Goal: Information Seeking & Learning: Learn about a topic

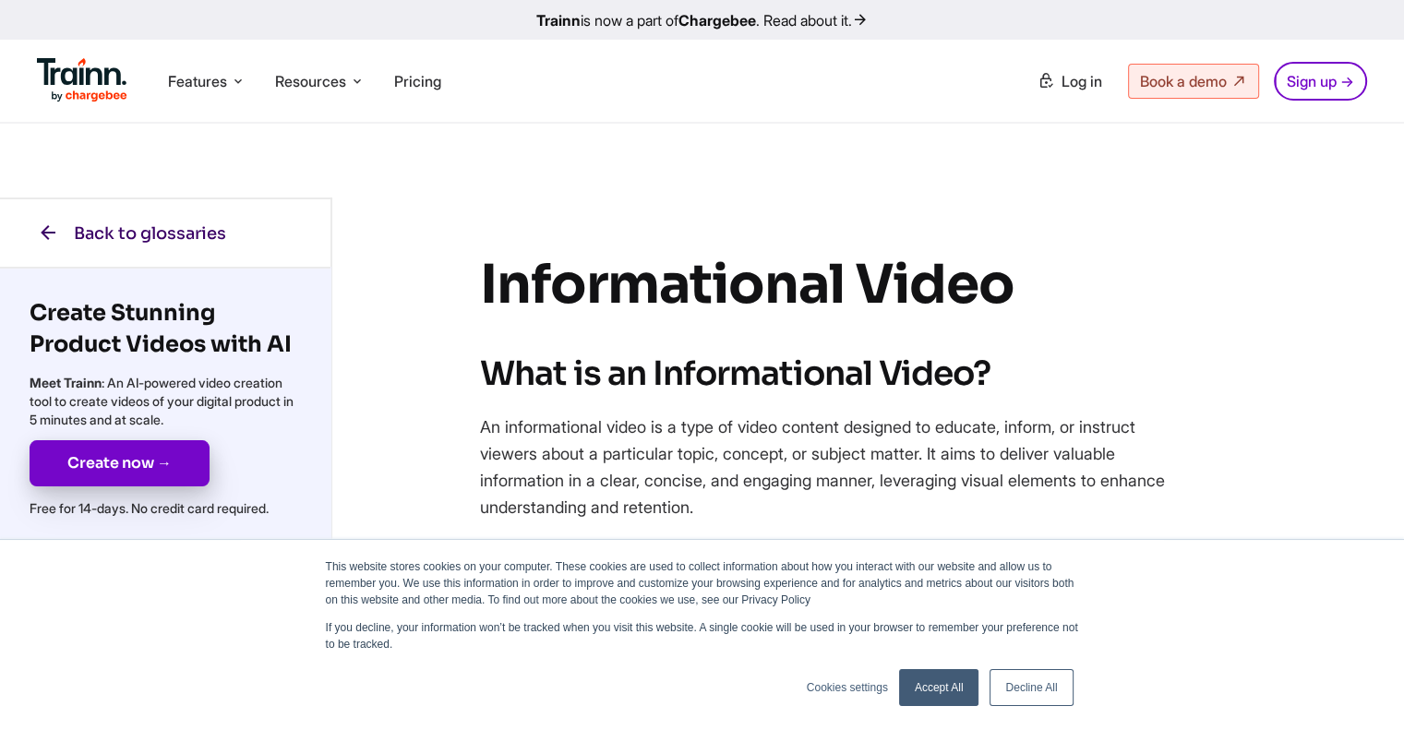
click at [57, 233] on icon at bounding box center [48, 232] width 22 height 23
click at [938, 683] on link "Accept All" at bounding box center [939, 687] width 80 height 37
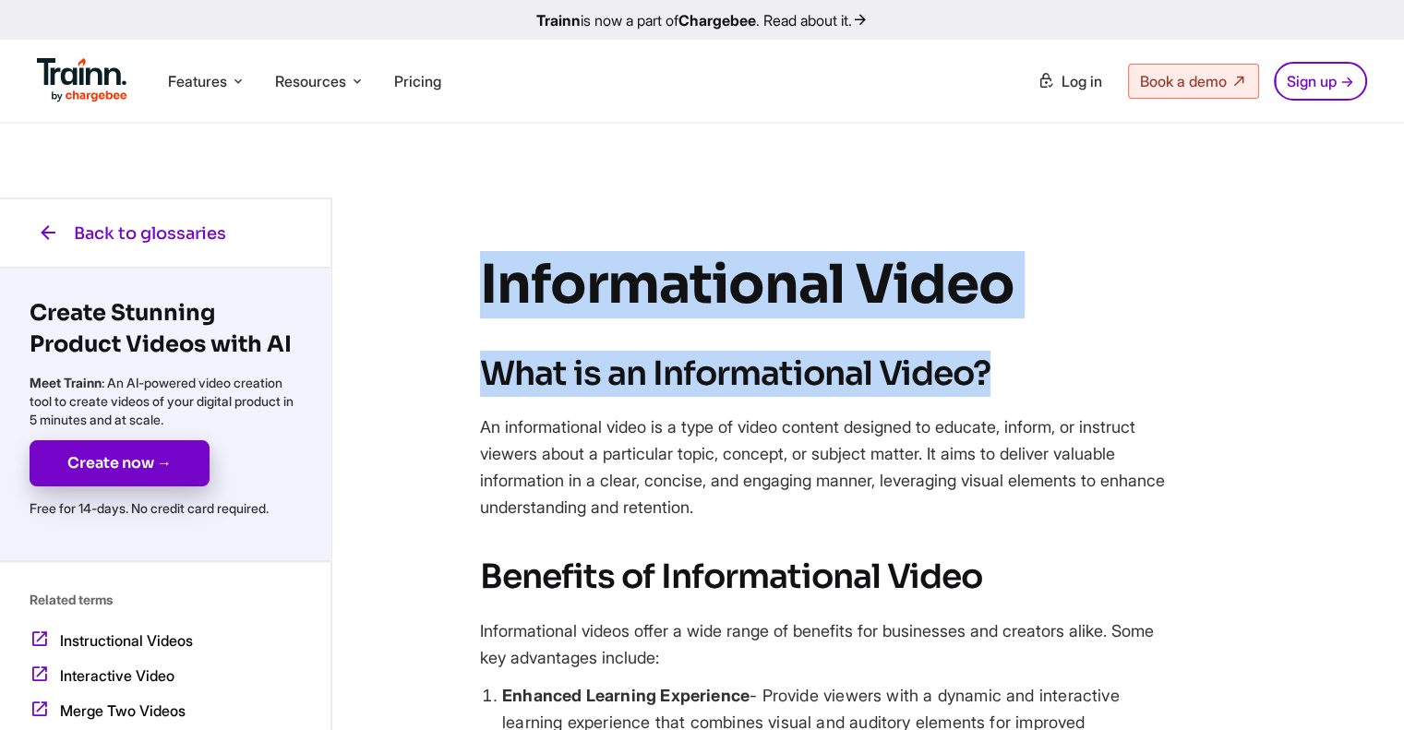
drag, startPoint x: 454, startPoint y: 299, endPoint x: 1107, endPoint y: 324, distance: 653.8
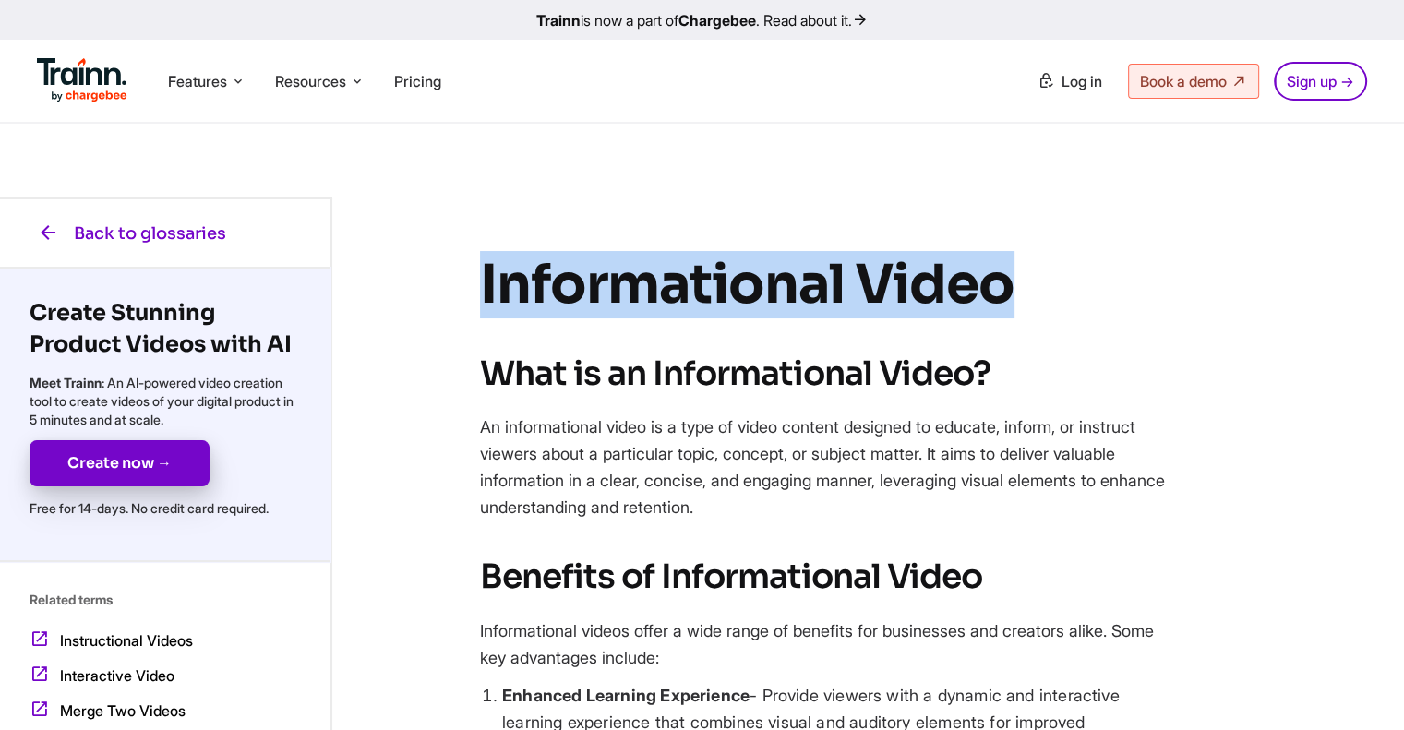
drag, startPoint x: 1053, startPoint y: 283, endPoint x: 472, endPoint y: 276, distance: 580.5
copy h1 "Informational Video"
